Goal: Use online tool/utility: Utilize a website feature to perform a specific function

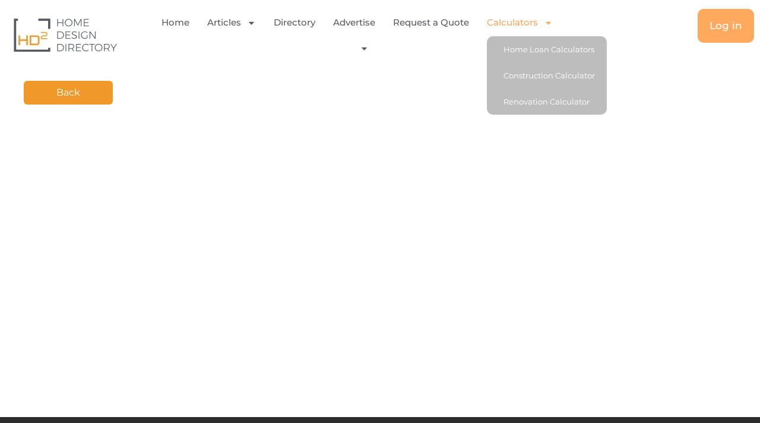
click at [531, 20] on link "Calculators" at bounding box center [520, 22] width 66 height 27
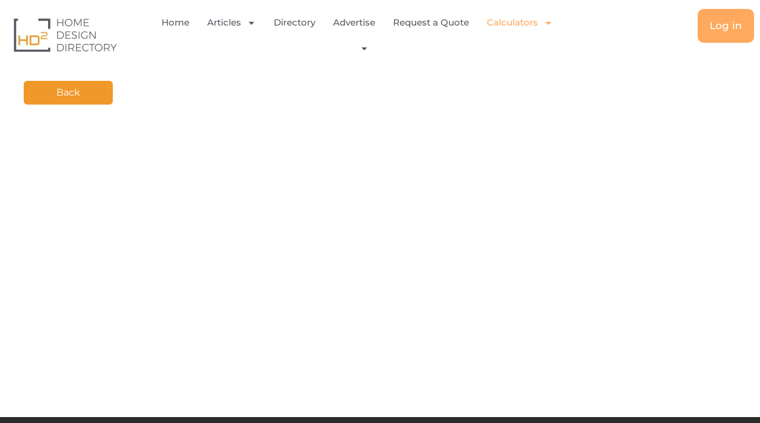
click at [531, 20] on link "Calculators" at bounding box center [520, 22] width 66 height 27
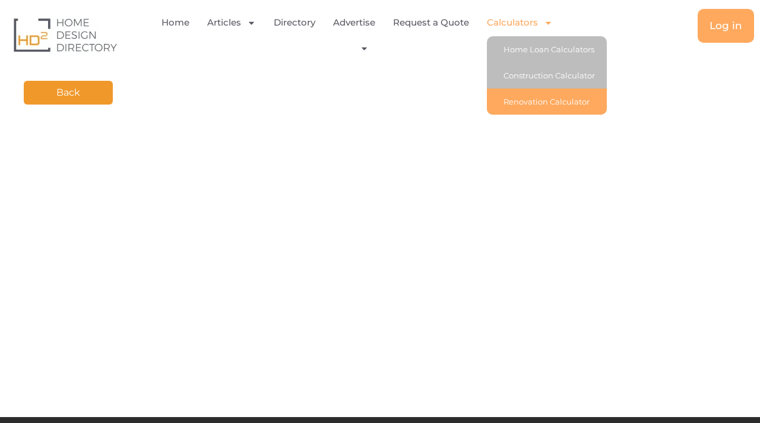
click at [554, 96] on link "Renovation Calculator" at bounding box center [547, 101] width 120 height 26
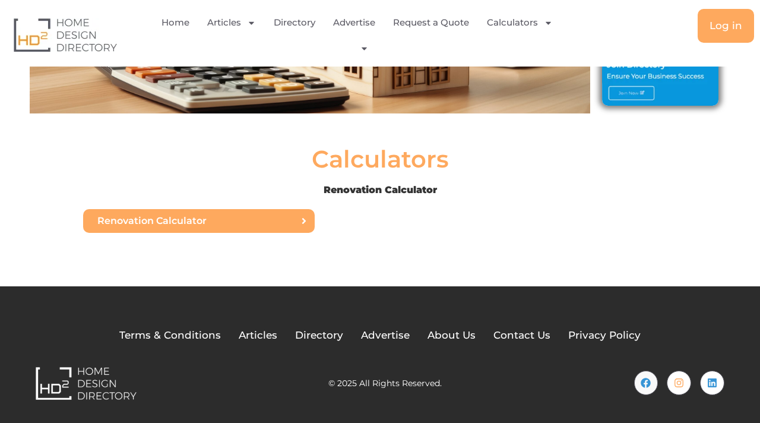
click at [235, 219] on span "Renovation Calculator" at bounding box center [195, 221] width 197 height 10
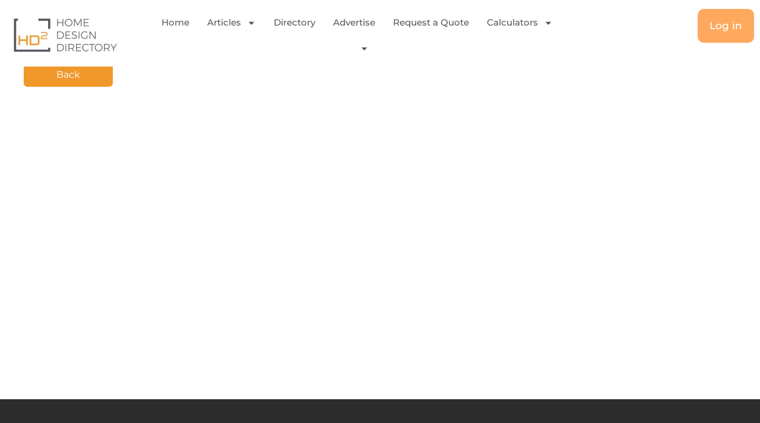
scroll to position [113, 0]
